Goal: Task Accomplishment & Management: Complete application form

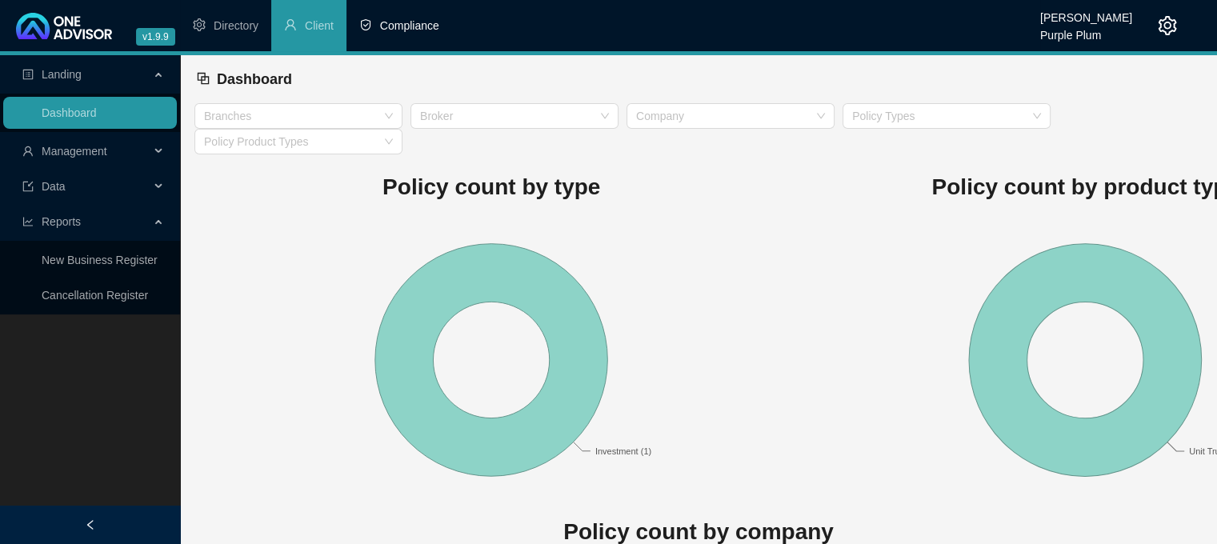
click at [403, 32] on span "Compliance" at bounding box center [409, 25] width 59 height 13
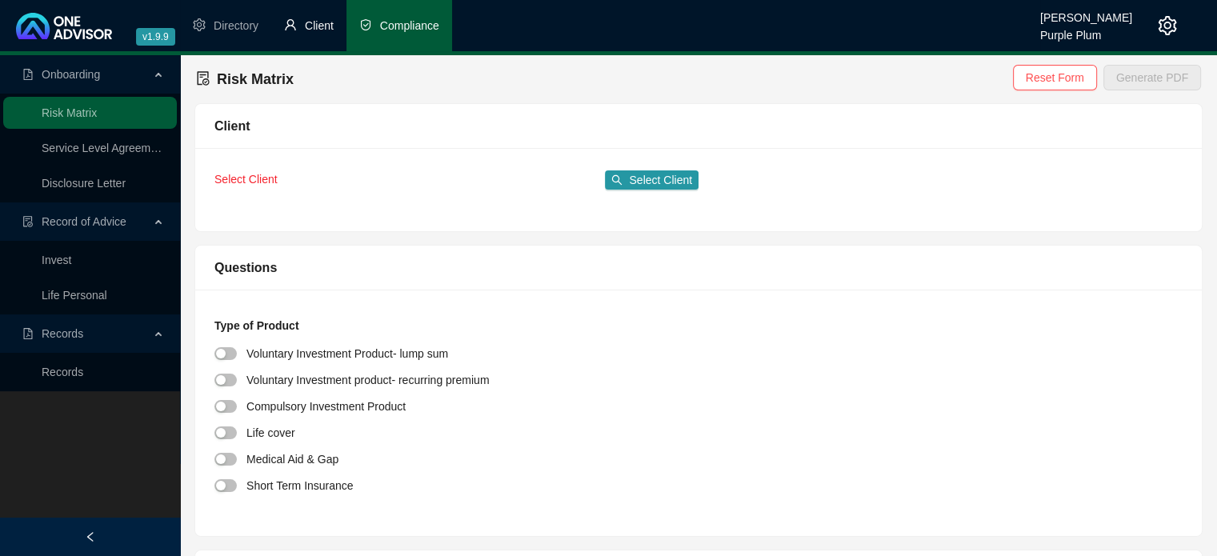
click at [318, 20] on span "Client" at bounding box center [319, 25] width 29 height 13
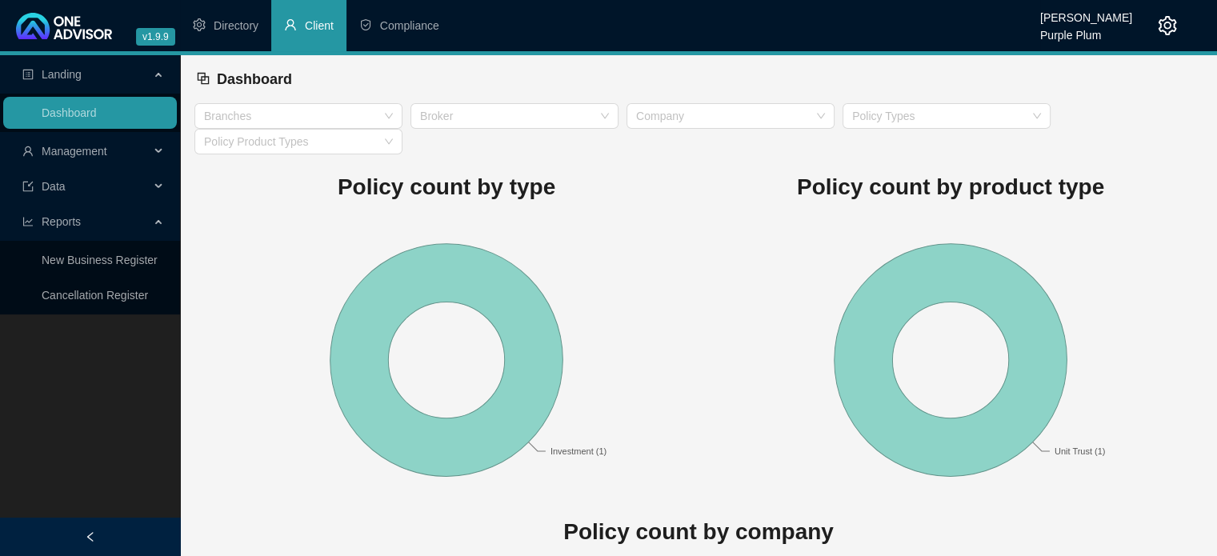
click at [160, 153] on div "Management" at bounding box center [90, 151] width 174 height 32
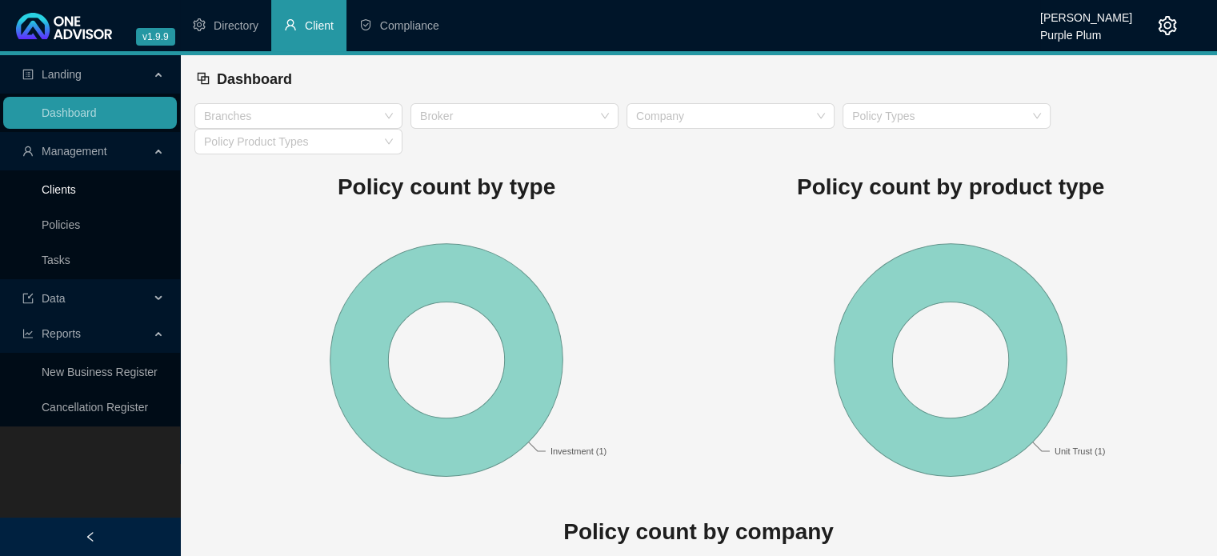
click at [66, 195] on link "Clients" at bounding box center [59, 189] width 34 height 13
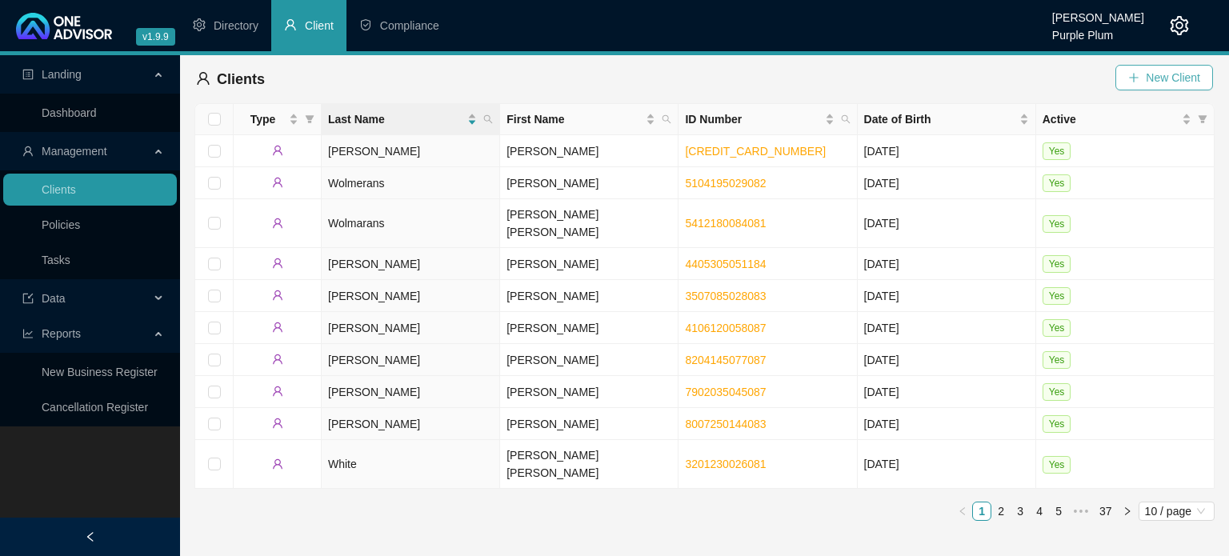
click at [1166, 81] on span "New Client" at bounding box center [1173, 78] width 54 height 18
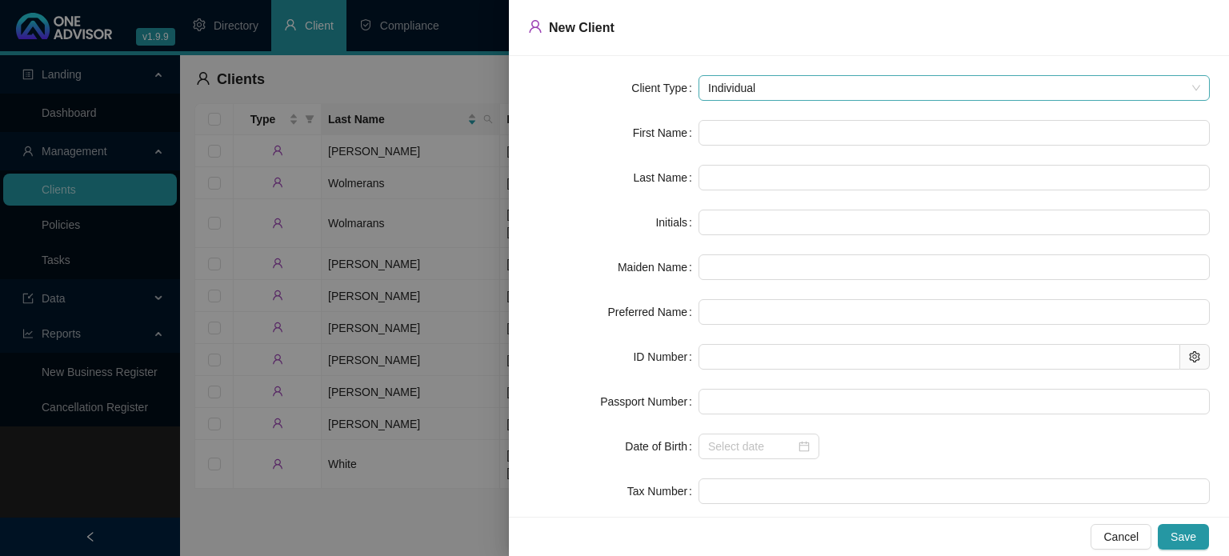
click at [759, 87] on span "Individual" at bounding box center [954, 88] width 492 height 24
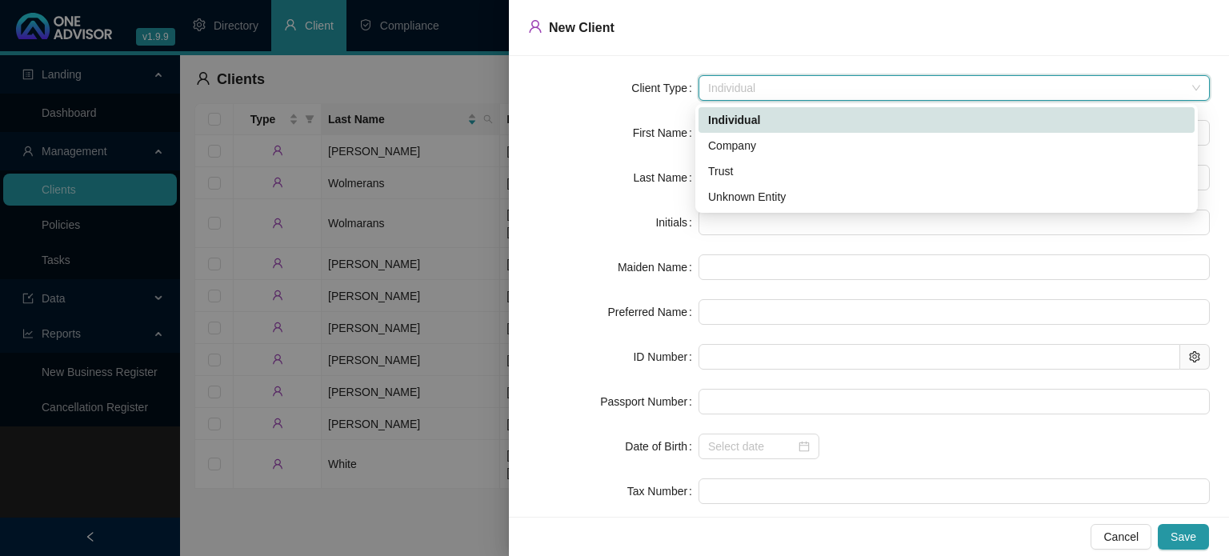
click at [560, 92] on div "Client Type" at bounding box center [613, 88] width 170 height 26
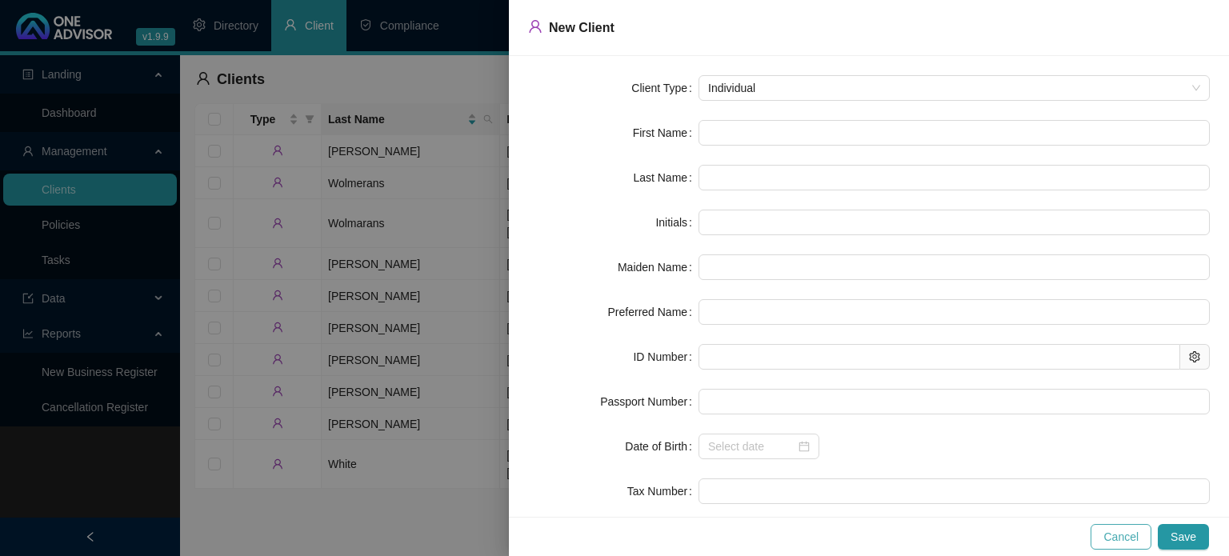
click at [1117, 537] on span "Cancel" at bounding box center [1120, 537] width 35 height 18
